Goal: Information Seeking & Learning: Learn about a topic

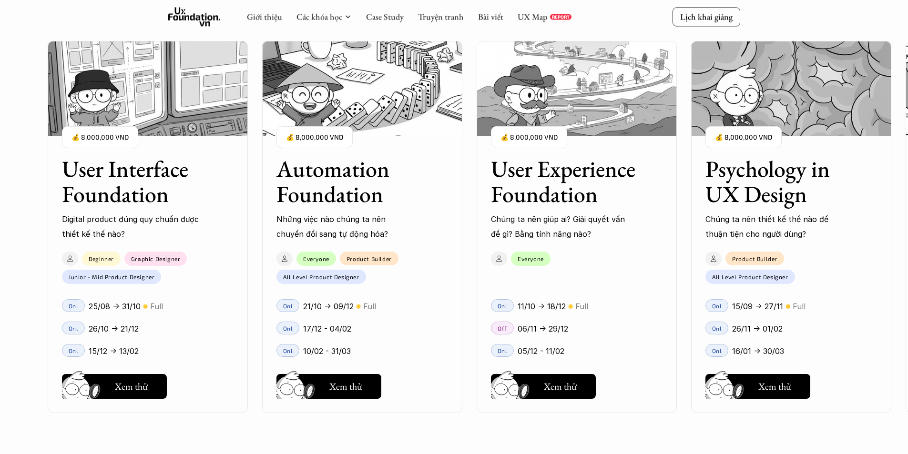
scroll to position [905, 0]
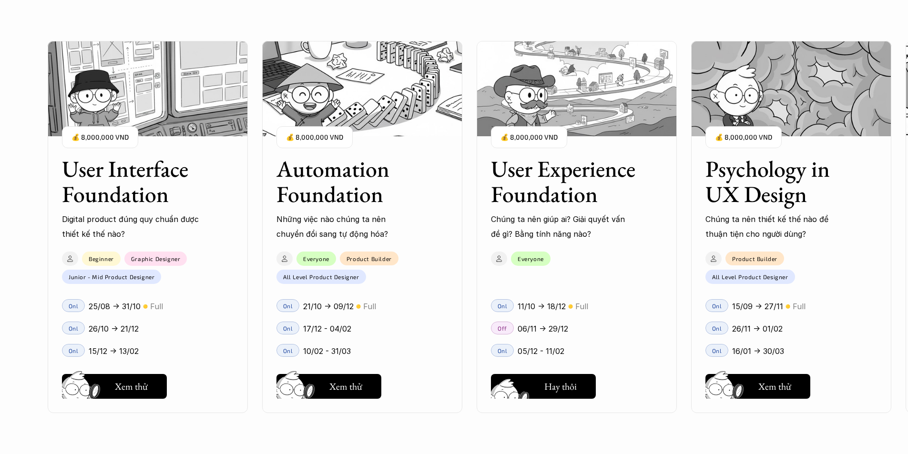
click at [552, 389] on h5 "Xem thử" at bounding box center [560, 388] width 33 height 13
click at [159, 220] on p "Digital product đúng quy chuẩn được thiết kế thế nào?" at bounding box center [131, 226] width 138 height 29
drag, startPoint x: 159, startPoint y: 186, endPoint x: 150, endPoint y: 210, distance: 24.9
click at [158, 186] on h3 "User Interface Foundation" at bounding box center [136, 181] width 148 height 51
click at [132, 388] on h5 "Xem thử" at bounding box center [131, 388] width 33 height 13
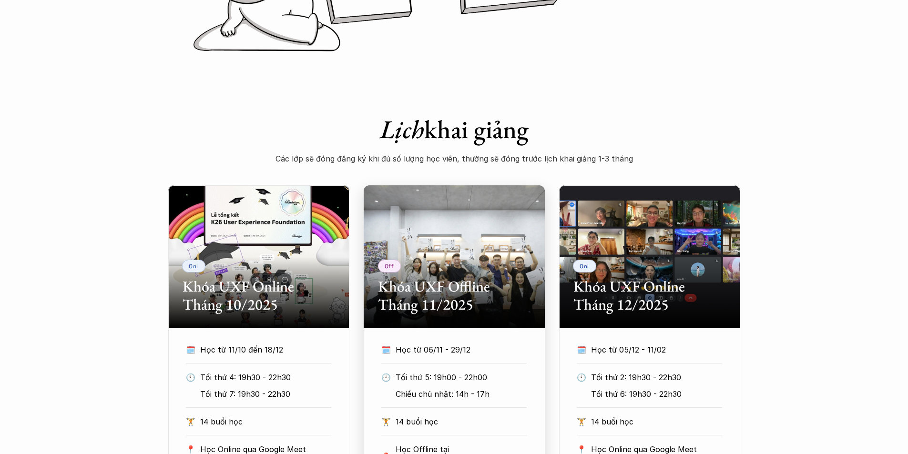
scroll to position [381, 0]
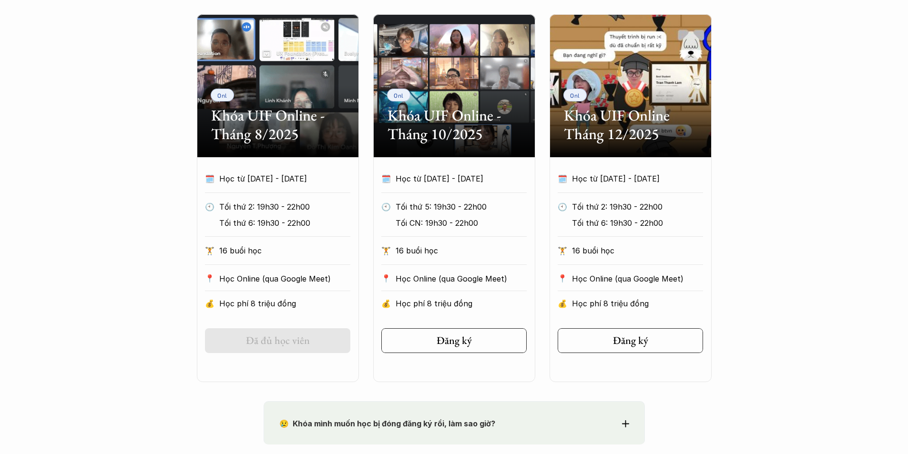
scroll to position [476, 0]
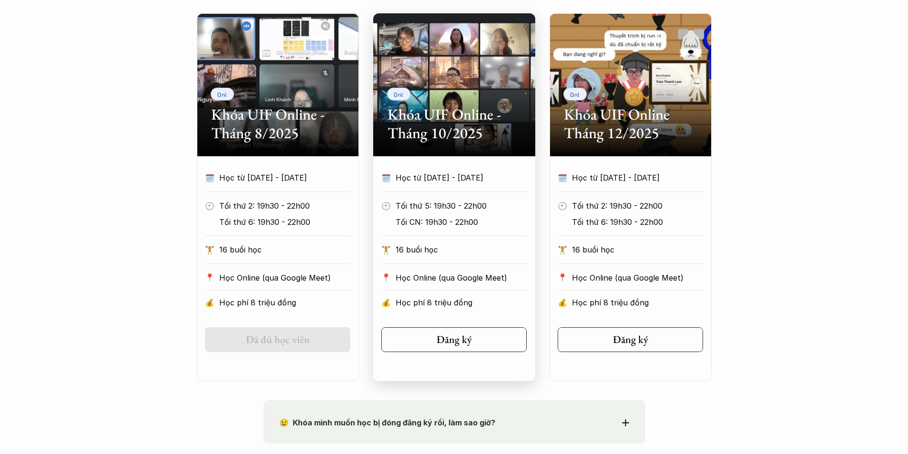
click at [463, 118] on h2 "Khóa UIF Online - Tháng 10/2025" at bounding box center [453, 123] width 133 height 37
click at [477, 77] on div "Onl Khóa UIF Online - Tháng 10/2025" at bounding box center [454, 84] width 162 height 143
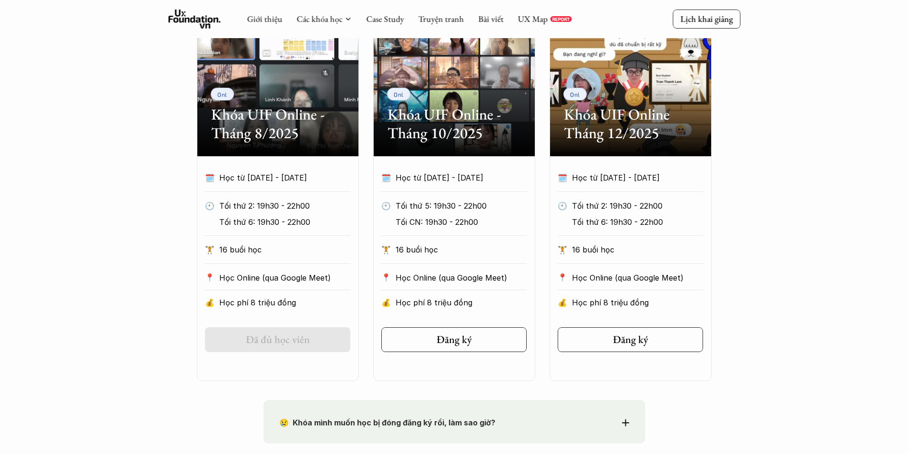
click at [301, 111] on h2 "Khóa UIF Online - Tháng 8/2025" at bounding box center [277, 123] width 133 height 37
click at [304, 110] on h2 "Khóa UIF Online - Tháng 8/2025" at bounding box center [277, 123] width 133 height 37
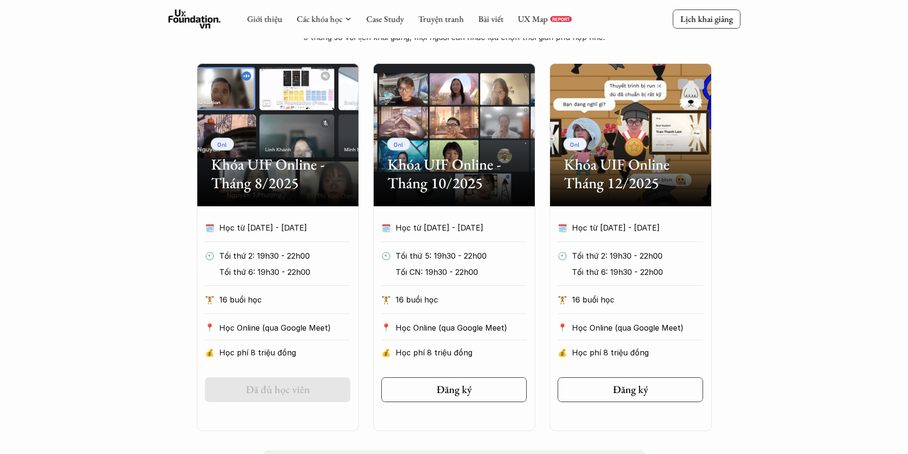
scroll to position [334, 0]
